Goal: Transaction & Acquisition: Book appointment/travel/reservation

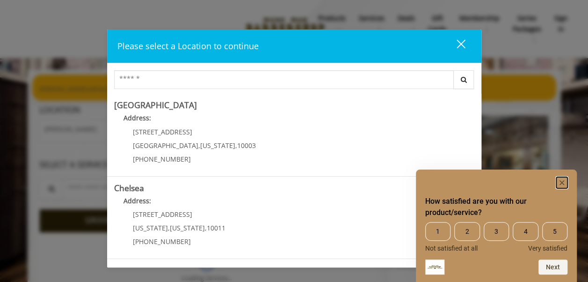
click at [561, 179] on rect "Hide survey" at bounding box center [561, 182] width 11 height 11
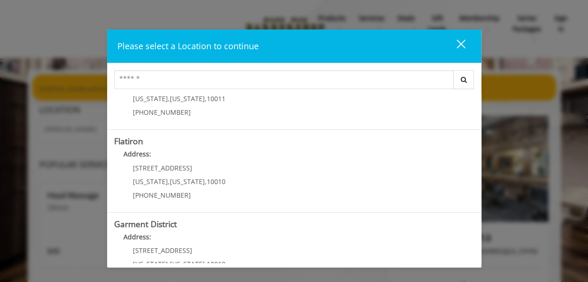
scroll to position [243, 0]
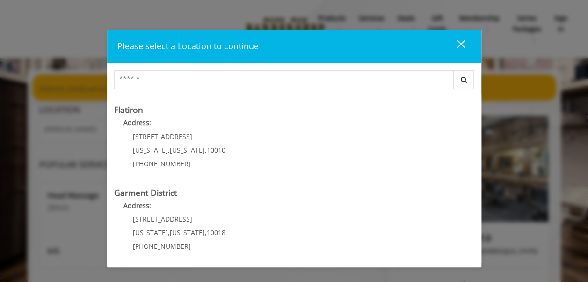
click at [198, 221] on p "[STREET_ADDRESS]" at bounding box center [179, 218] width 93 height 7
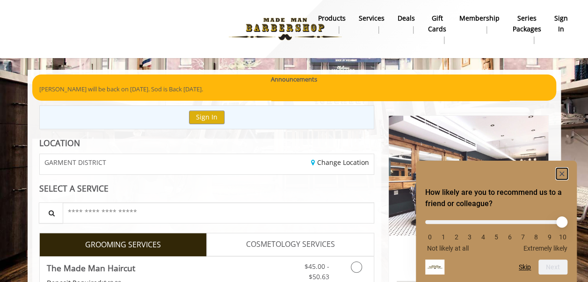
click at [562, 170] on rect "Hide survey" at bounding box center [561, 173] width 11 height 11
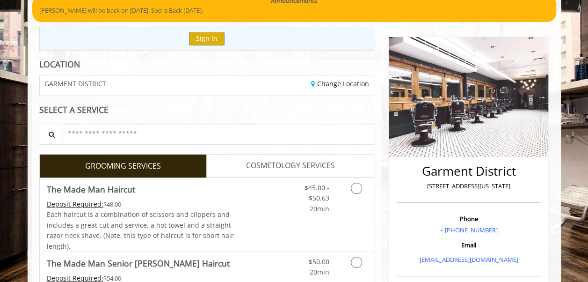
scroll to position [94, 0]
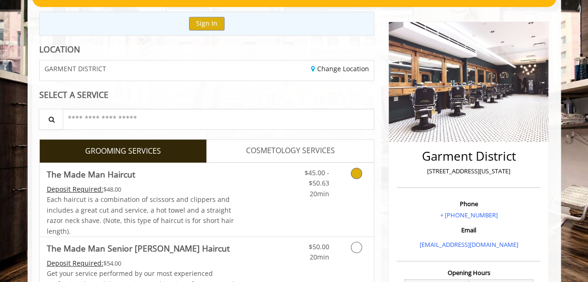
click at [362, 173] on link "Grooming services" at bounding box center [355, 181] width 24 height 36
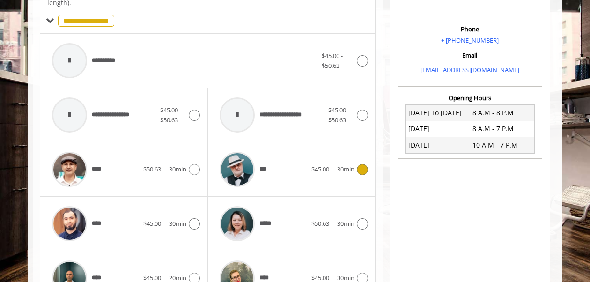
scroll to position [275, 0]
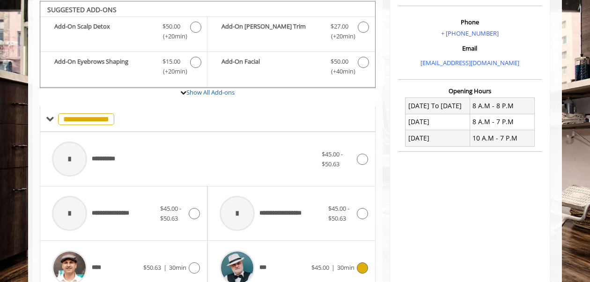
click at [364, 265] on icon at bounding box center [362, 267] width 11 height 11
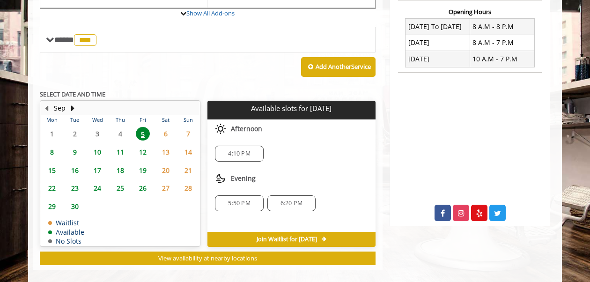
scroll to position [363, 0]
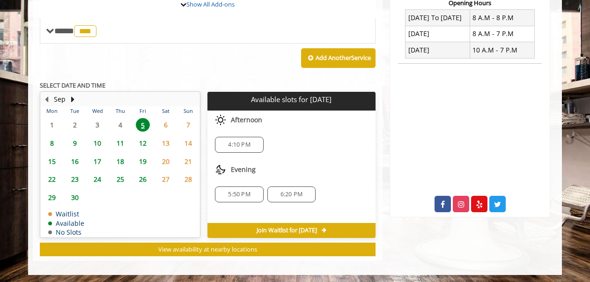
click at [245, 141] on span "4:10 PM" at bounding box center [239, 144] width 22 height 7
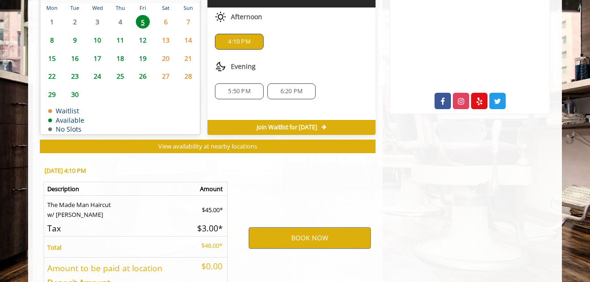
scroll to position [531, 0]
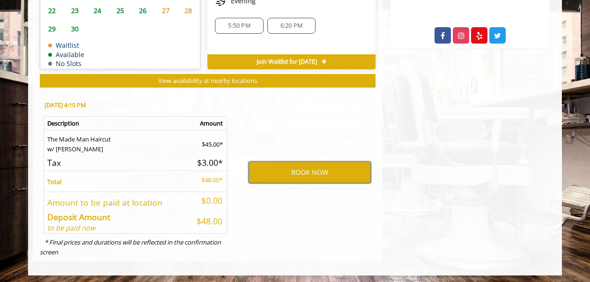
click at [309, 171] on button "BOOK NOW" at bounding box center [309, 172] width 122 height 22
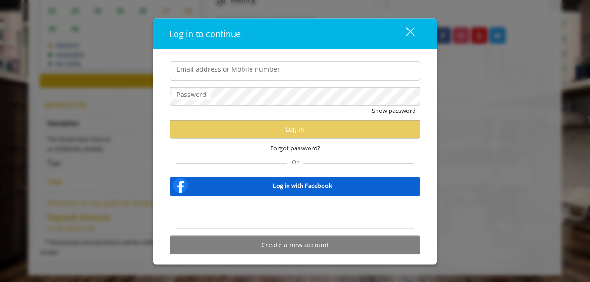
type input "**********"
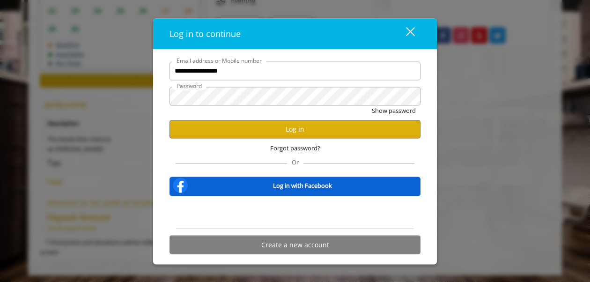
scroll to position [0, 0]
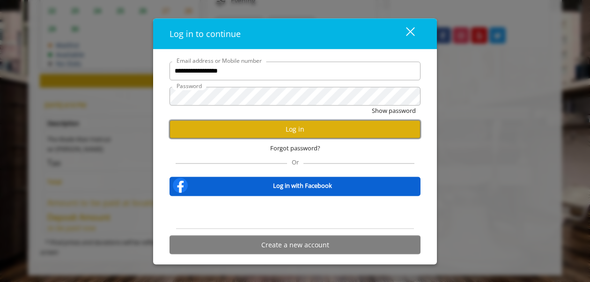
click at [294, 130] on button "Log in" at bounding box center [294, 129] width 251 height 18
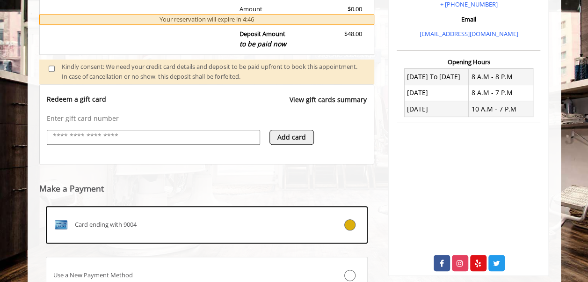
scroll to position [333, 0]
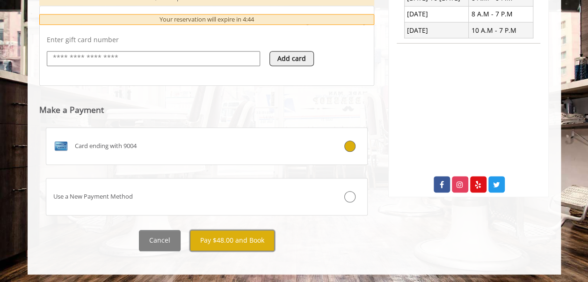
click at [240, 238] on button "Pay $48.00 and Book" at bounding box center [232, 240] width 85 height 21
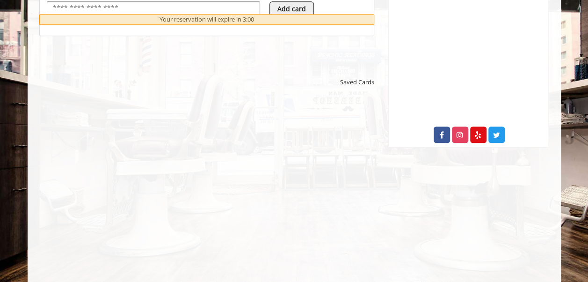
scroll to position [255, 0]
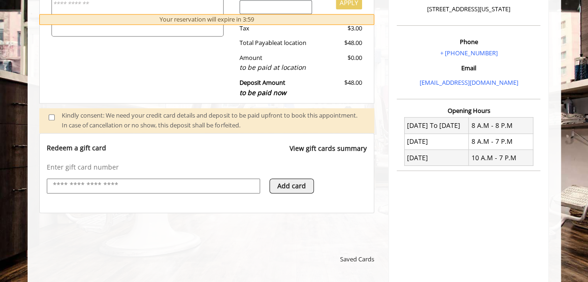
click at [109, 175] on div "Enter gift card number Add card" at bounding box center [207, 182] width 320 height 40
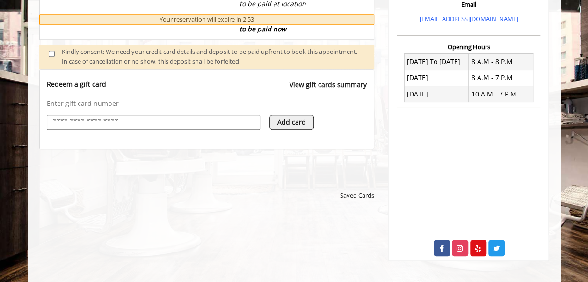
scroll to position [421, 0]
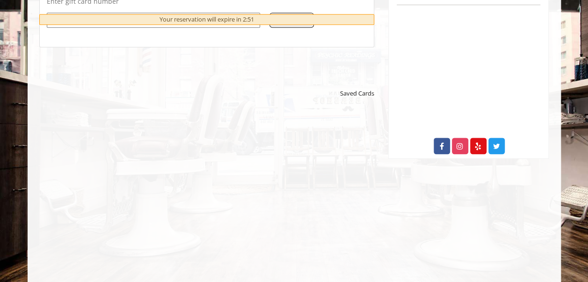
click at [351, 93] on span "Saved Cards" at bounding box center [357, 93] width 34 height 10
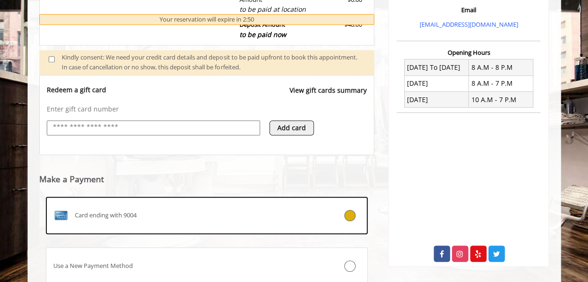
scroll to position [383, 0]
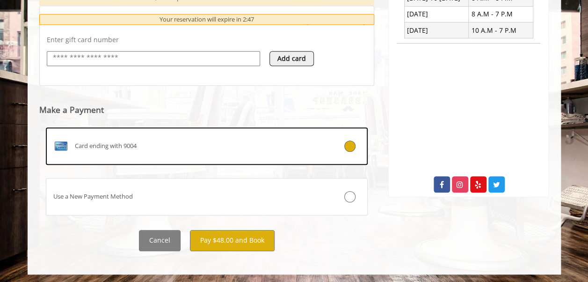
click at [143, 191] on div "Use a New Payment Method" at bounding box center [180, 196] width 268 height 10
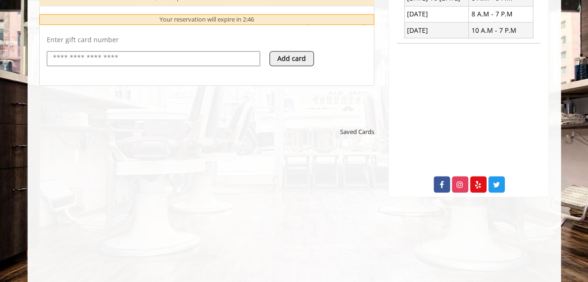
click at [141, 53] on input "text" at bounding box center [153, 57] width 203 height 11
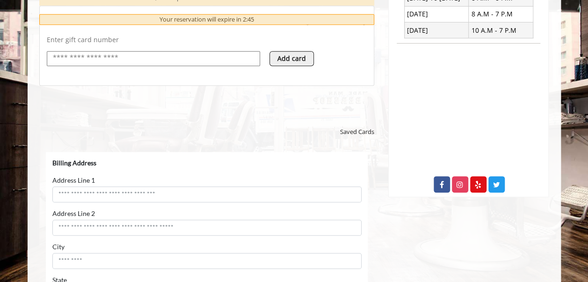
scroll to position [0, 0]
type input "**********"
click at [292, 52] on button "Add card" at bounding box center [291, 58] width 44 height 15
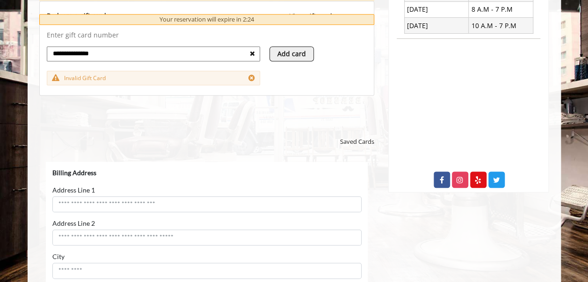
scroll to position [374, 0]
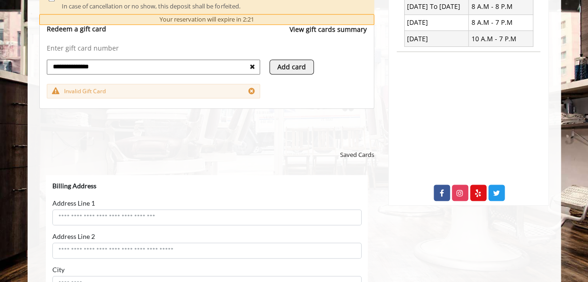
click at [294, 66] on button "Add card" at bounding box center [291, 66] width 44 height 15
click at [253, 88] on icon at bounding box center [251, 90] width 7 height 7
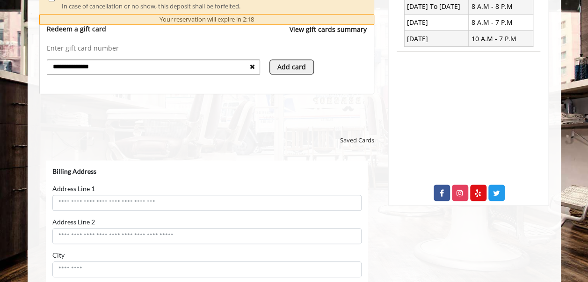
click at [255, 66] on icon at bounding box center [252, 66] width 5 height 7
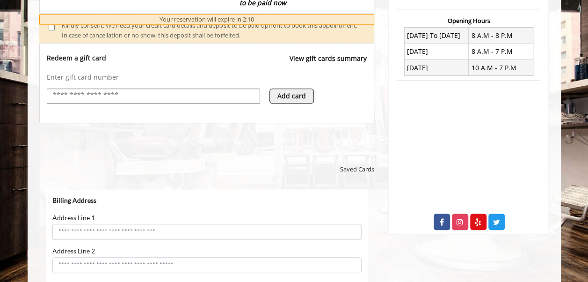
scroll to position [468, 0]
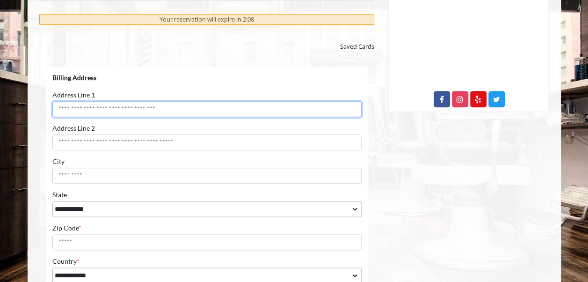
click at [93, 106] on input "Address Line 1" at bounding box center [206, 109] width 309 height 16
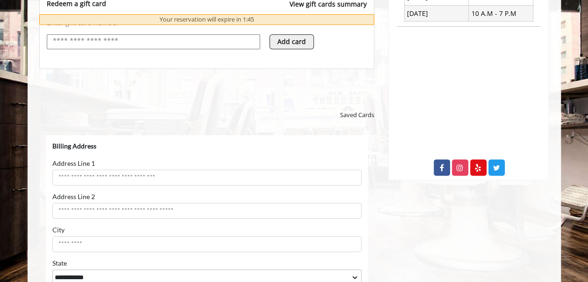
scroll to position [421, 0]
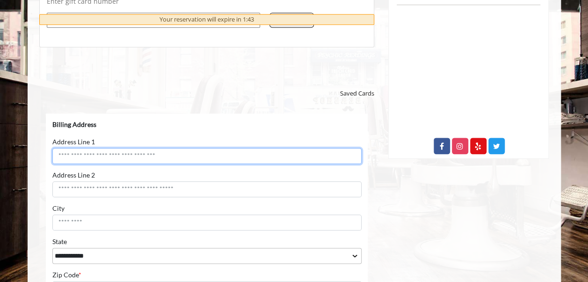
click at [123, 160] on input "Address Line 1" at bounding box center [206, 155] width 309 height 16
type input "**********"
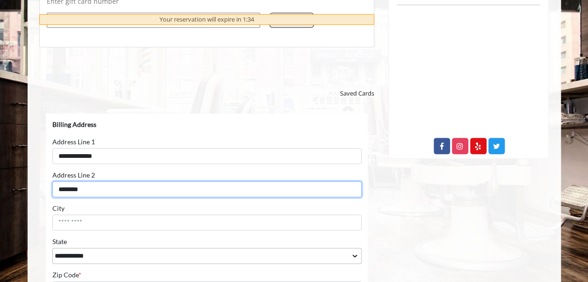
type input "********"
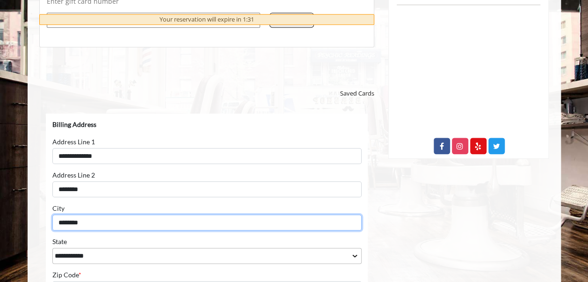
type input "********"
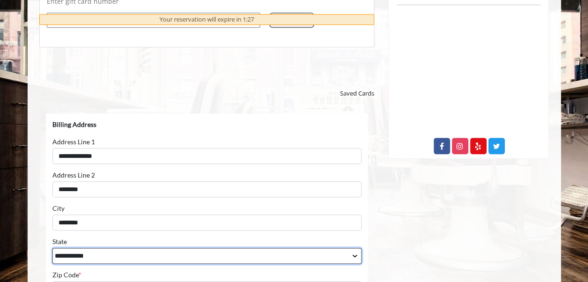
click at [351, 255] on select "**********" at bounding box center [206, 255] width 309 height 16
select select "**"
click at [52, 247] on select "**********" at bounding box center [206, 255] width 309 height 16
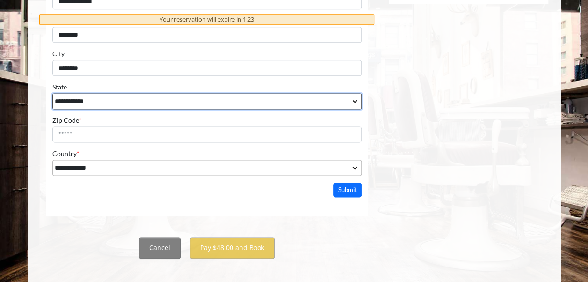
scroll to position [583, 0]
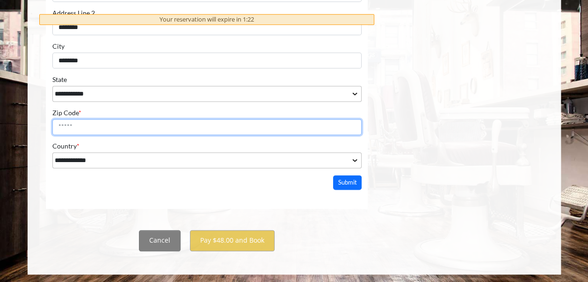
click at [105, 122] on input "Zip Code *" at bounding box center [206, 127] width 309 height 16
type input "*****"
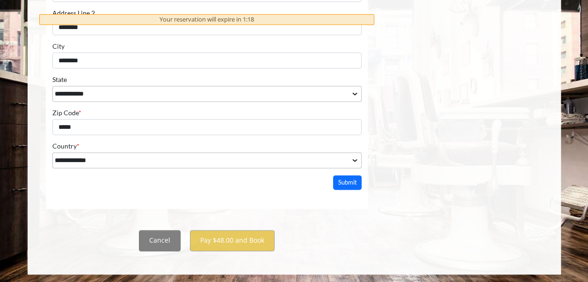
click at [339, 181] on button "Submit" at bounding box center [347, 182] width 29 height 15
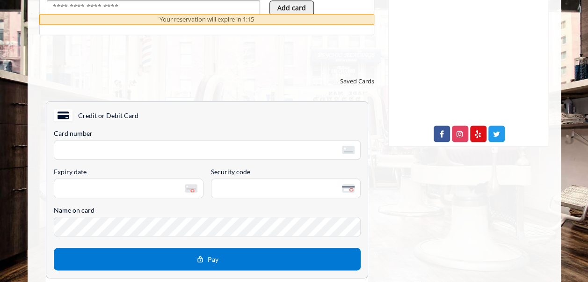
scroll to position [396, 0]
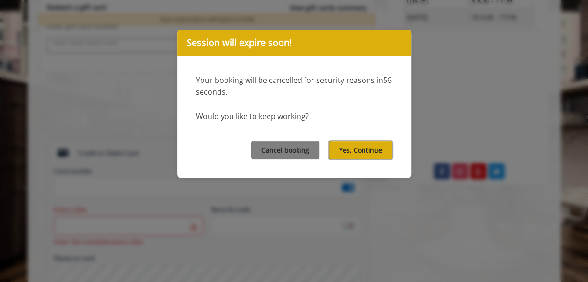
click at [355, 145] on button "Yes, Continue" at bounding box center [361, 150] width 64 height 18
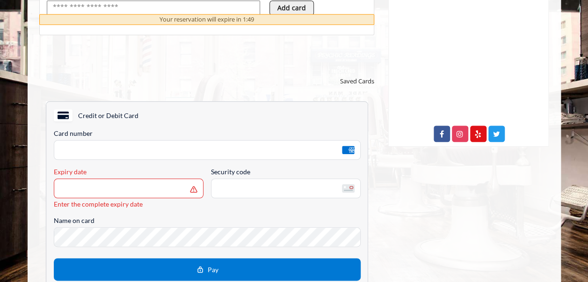
scroll to position [446, 0]
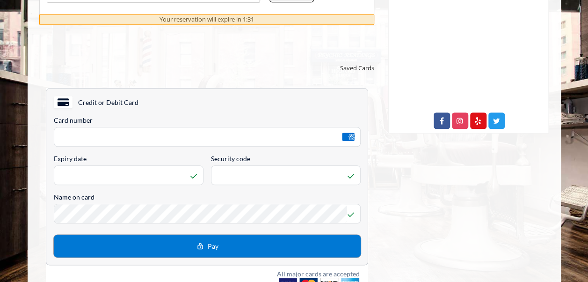
click at [209, 242] on span "Pay" at bounding box center [212, 245] width 11 height 8
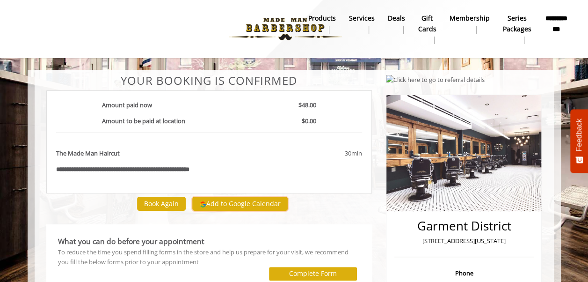
click at [240, 197] on button "Add to Google Calendar" at bounding box center [239, 204] width 95 height 14
